Goal: Task Accomplishment & Management: Manage account settings

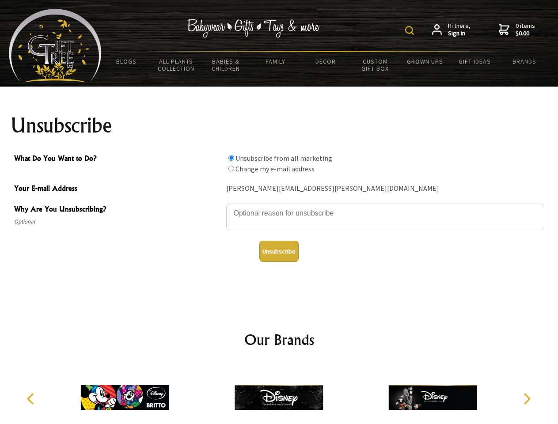
click at [411, 30] on img at bounding box center [409, 30] width 9 height 9
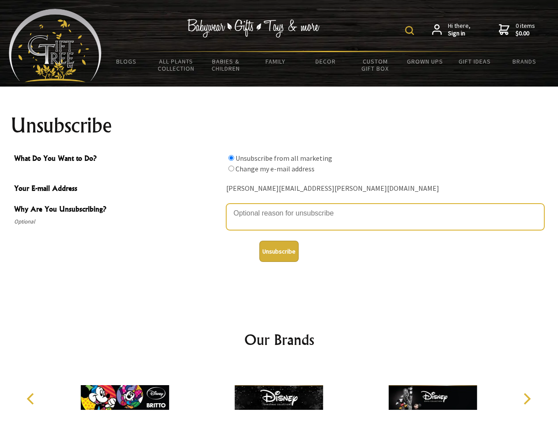
click at [279, 207] on textarea "Why Are You Unsubscribing?" at bounding box center [385, 217] width 318 height 26
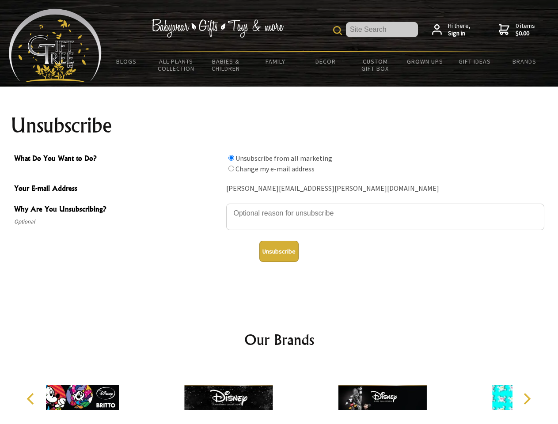
click at [231, 158] on input "What Do You Want to Do?" at bounding box center [231, 158] width 6 height 6
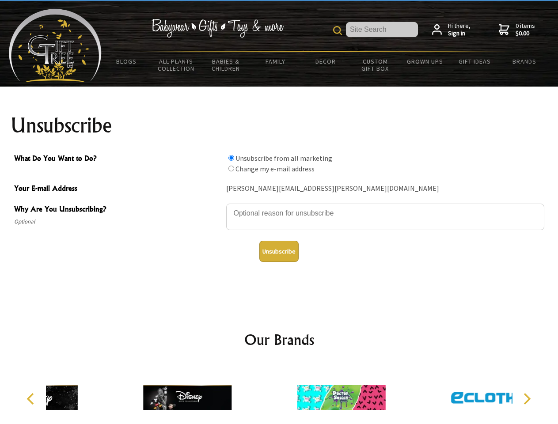
click at [231, 168] on input "What Do You Want to Do?" at bounding box center [231, 169] width 6 height 6
radio input "true"
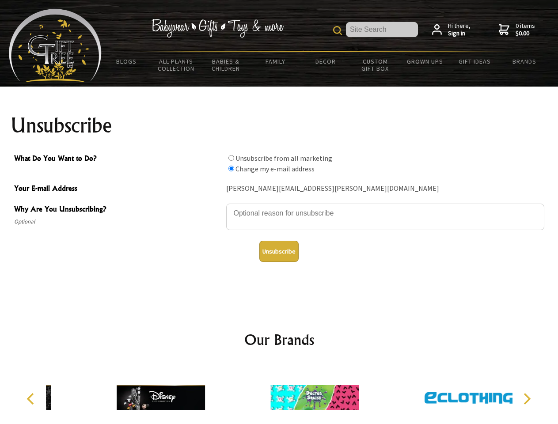
click at [279, 251] on button "Unsubscribe" at bounding box center [278, 251] width 39 height 21
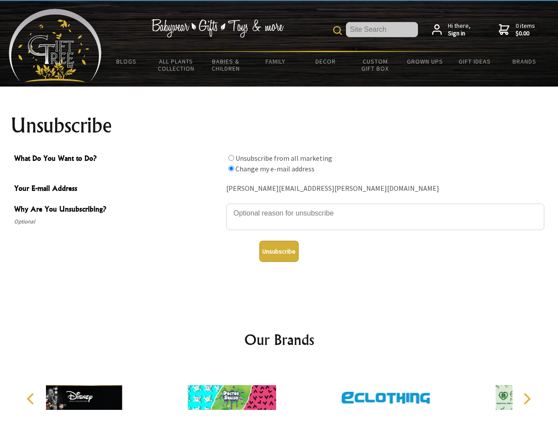
click at [279, 394] on div at bounding box center [232, 398] width 154 height 69
click at [32, 399] on icon "Previous" at bounding box center [31, 398] width 11 height 11
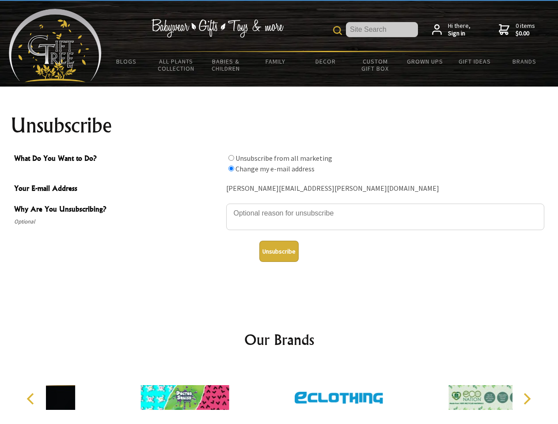
click at [526, 399] on icon "Next" at bounding box center [525, 398] width 11 height 11
